Goal: Task Accomplishment & Management: Complete application form

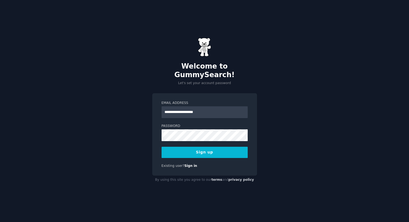
type input "**********"
click at [204, 148] on button "Sign up" at bounding box center [205, 152] width 86 height 11
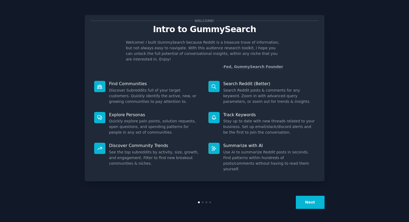
click at [305, 201] on button "Next" at bounding box center [310, 202] width 29 height 13
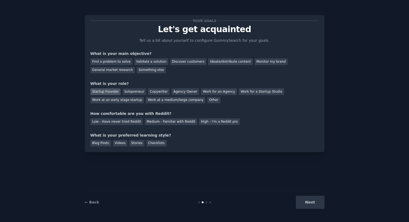
click at [113, 92] on div "Startup Founder" at bounding box center [105, 91] width 30 height 7
click at [114, 62] on div "Find a problem to solve" at bounding box center [111, 61] width 42 height 7
click at [132, 89] on div "Solopreneur" at bounding box center [135, 91] width 24 height 7
click at [150, 120] on div "Medium - Familiar with Reddit" at bounding box center [171, 121] width 52 height 7
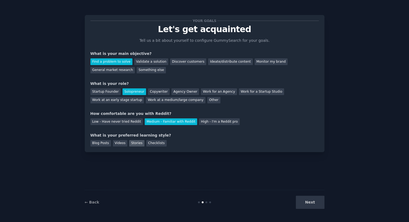
click at [135, 143] on div "Stories" at bounding box center [136, 143] width 15 height 7
click at [304, 206] on button "Next" at bounding box center [310, 202] width 29 height 13
